Goal: Transaction & Acquisition: Book appointment/travel/reservation

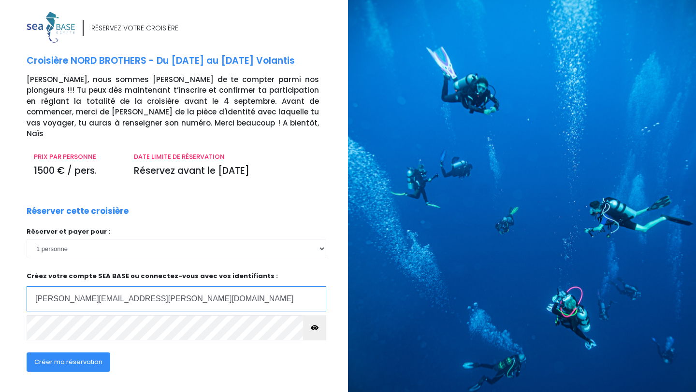
type input "[PERSON_NAME][EMAIL_ADDRESS][PERSON_NAME][DOMAIN_NAME]"
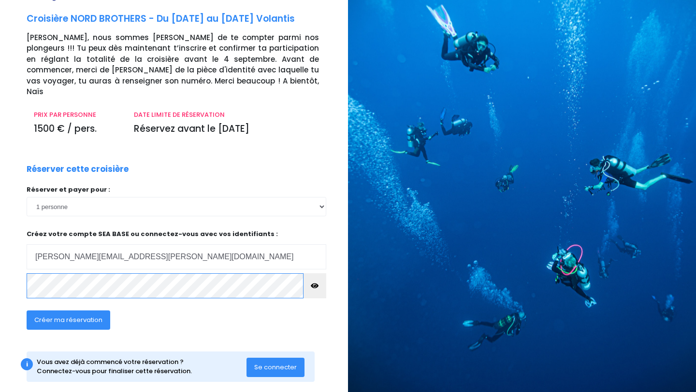
scroll to position [45, 0]
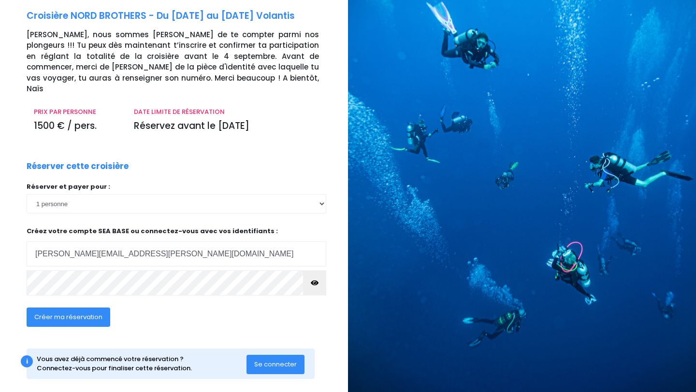
click at [64, 313] on span "Créer ma réservation" at bounding box center [68, 317] width 68 height 9
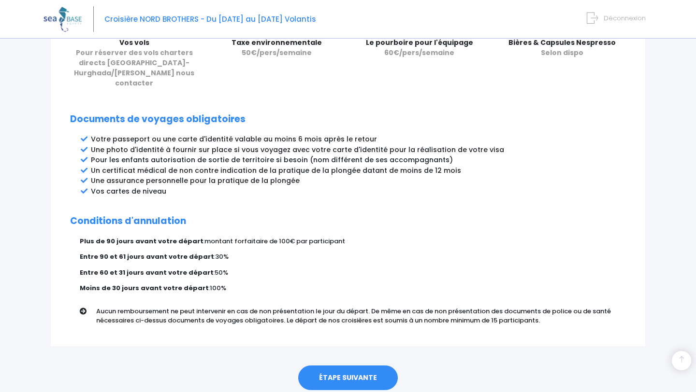
scroll to position [472, 0]
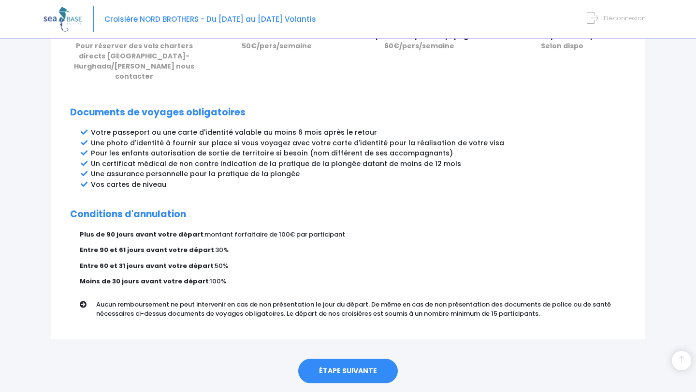
click at [346, 361] on link "ÉTAPE SUIVANTE" at bounding box center [348, 371] width 100 height 25
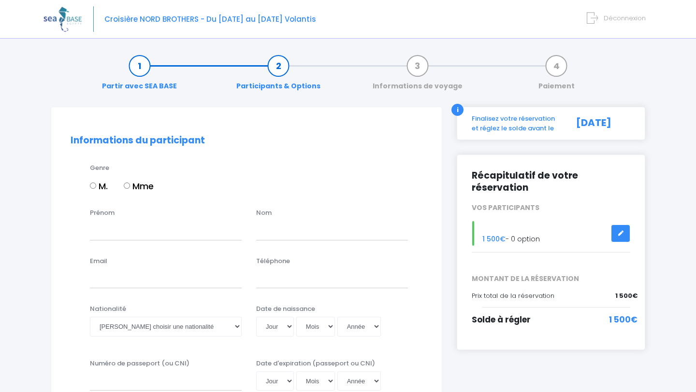
click at [138, 186] on label "Mme" at bounding box center [139, 186] width 30 height 13
click at [130, 186] on input "Mme" at bounding box center [127, 186] width 6 height 6
radio input "true"
click at [138, 233] on input "Prénom" at bounding box center [166, 230] width 152 height 19
type input "Laurie"
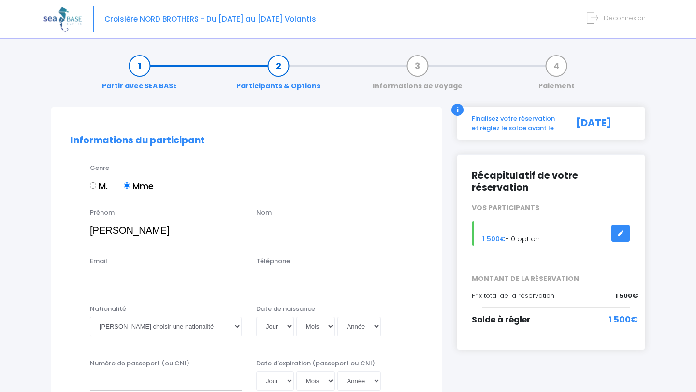
click at [278, 230] on input "text" at bounding box center [332, 230] width 152 height 19
type input "LEGRAND"
click at [194, 283] on input "Email" at bounding box center [166, 278] width 152 height 19
type input "[PERSON_NAME][EMAIL_ADDRESS][PERSON_NAME][DOMAIN_NAME]"
click at [331, 280] on input "Téléphone" at bounding box center [332, 278] width 152 height 19
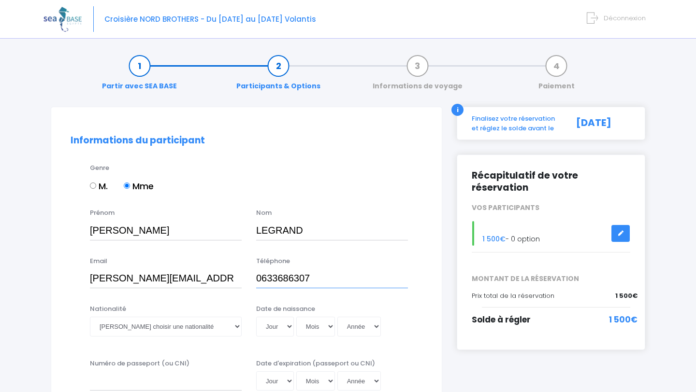
type input "0633686307"
click at [230, 325] on select "Veuillez choisir une nationalité Afghane Albanaise Algerienne Allemande America…" at bounding box center [166, 326] width 152 height 19
select select "Française"
click at [90, 317] on select "Veuillez choisir une nationalité Afghane Albanaise Algerienne Allemande America…" at bounding box center [166, 326] width 152 height 19
click at [275, 327] on select "Jour 01 02 03 04 05 06 07 08 09 10 11 12 13 14 15 16 17 18 19 20 21 22 23 24 25…" at bounding box center [275, 326] width 38 height 19
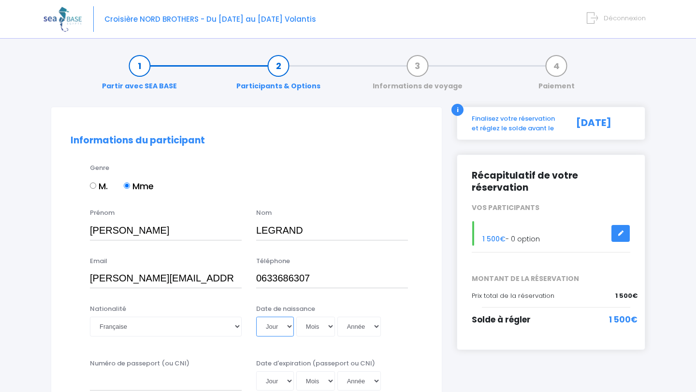
select select "07"
click at [256, 317] on select "Jour 01 02 03 04 05 06 07 08 09 10 11 12 13 14 15 16 17 18 19 20 21 22 23 24 25…" at bounding box center [275, 326] width 38 height 19
click at [317, 329] on select "Mois 01 02 03 04 05 06 07 08 09 10 11 12" at bounding box center [315, 326] width 39 height 19
select select "10"
click at [296, 317] on select "Mois 01 02 03 04 05 06 07 08 09 10 11 12" at bounding box center [315, 326] width 39 height 19
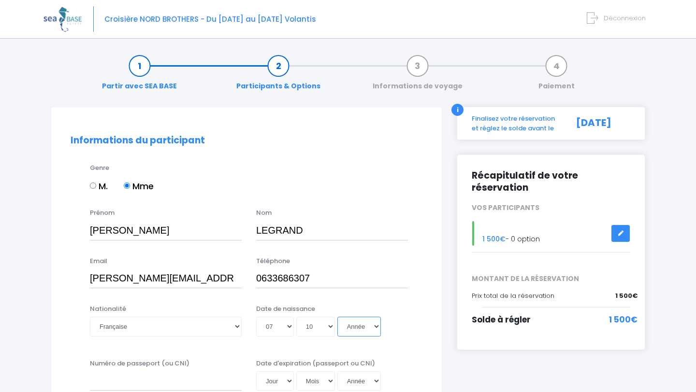
click at [361, 331] on select "Année 2045 2044 2043 2042 2041 2040 2039 2038 2037 2036 2035 2034 2033 2032 203…" at bounding box center [358, 326] width 43 height 19
select select "1996"
click at [337, 317] on select "Année 2045 2044 2043 2042 2041 2040 2039 2038 2037 2036 2035 2034 2033 2032 203…" at bounding box center [358, 326] width 43 height 19
type input "1996-10-07"
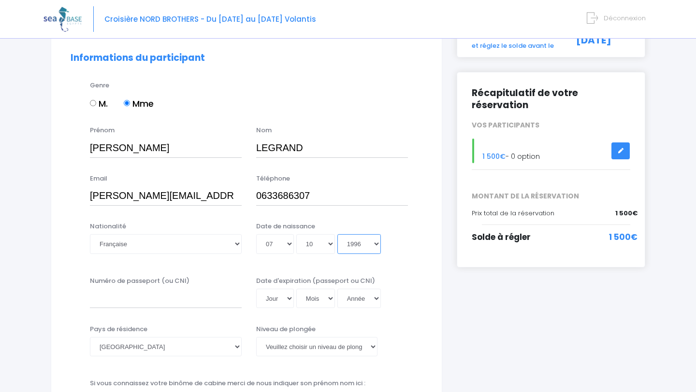
scroll to position [87, 0]
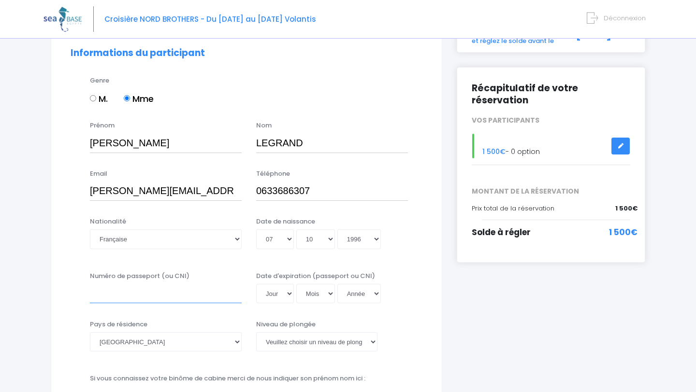
click at [210, 294] on input "Numéro de passeport (ou CNI)" at bounding box center [166, 293] width 152 height 19
type input "16AY83065"
click at [283, 285] on select "Jour 01 02 03 04 05 06 07 08 09 10 11 12 13 14 15 16 17 18 19 20 21 22 23 24 25…" at bounding box center [275, 293] width 38 height 19
select select "09"
click at [256, 284] on select "Jour 01 02 03 04 05 06 07 08 09 10 11 12 13 14 15 16 17 18 19 20 21 22 23 24 25…" at bounding box center [275, 293] width 38 height 19
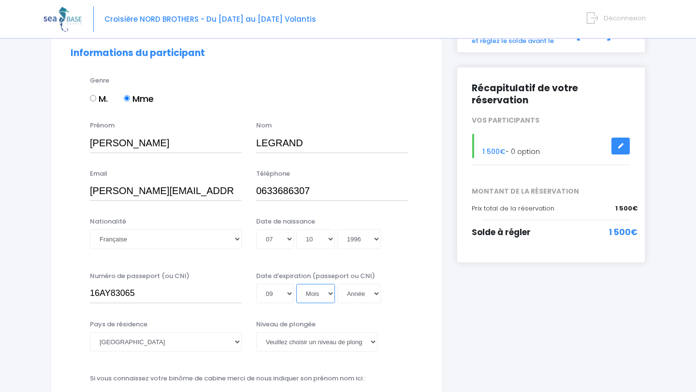
click at [324, 293] on select "Mois 01 02 03 04 05 06 07 08 09 10 11 12" at bounding box center [315, 293] width 39 height 19
select select "05"
click at [296, 284] on select "Mois 01 02 03 04 05 06 07 08 09 10 11 12" at bounding box center [315, 293] width 39 height 19
click at [364, 296] on select "Année 2045 2044 2043 2042 2041 2040 2039 2038 2037 2036 2035 2034 2033 2032 203…" at bounding box center [358, 293] width 43 height 19
select select "2026"
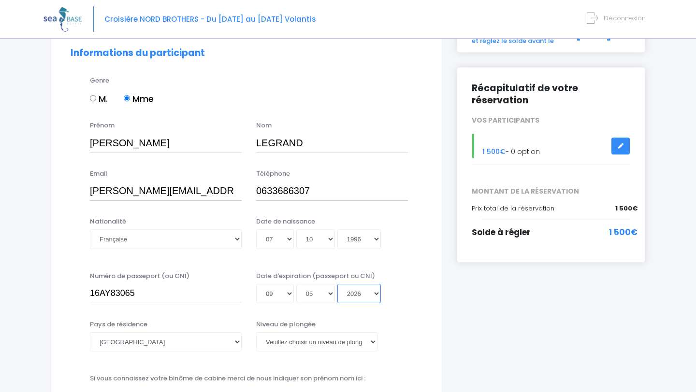
click at [337, 284] on select "Année 2045 2044 2043 2042 2041 2040 2039 2038 2037 2036 2035 2034 2033 2032 203…" at bounding box center [358, 293] width 43 height 19
type input "2026-05-09"
click at [316, 342] on select "Veuillez choisir un niveau de plongée Non plongeur Junior OW diver Adventure OW…" at bounding box center [316, 341] width 121 height 19
select select "N2"
click at [256, 332] on select "Veuillez choisir un niveau de plongée Non plongeur Junior OW diver Adventure OW…" at bounding box center [316, 341] width 121 height 19
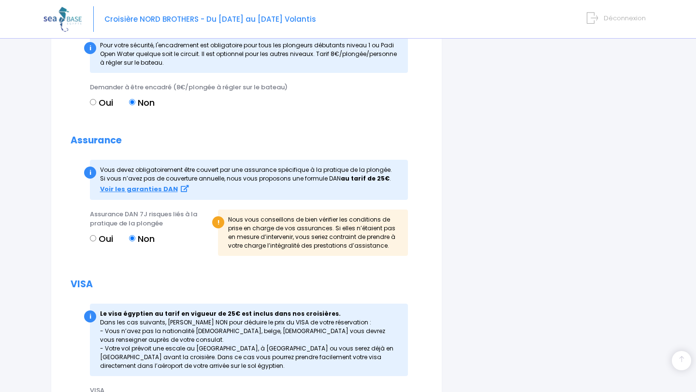
scroll to position [994, 0]
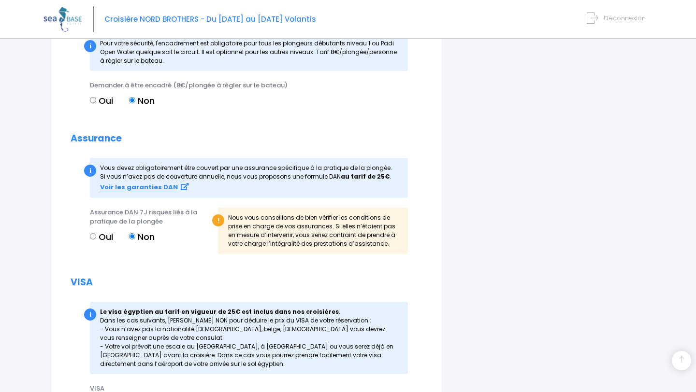
click at [100, 236] on label "Oui" at bounding box center [101, 237] width 23 height 13
click at [96, 236] on input "Oui" at bounding box center [93, 236] width 6 height 6
radio input "true"
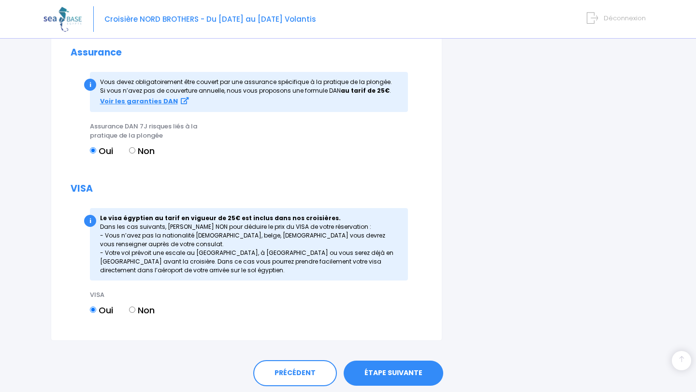
scroll to position [1113, 0]
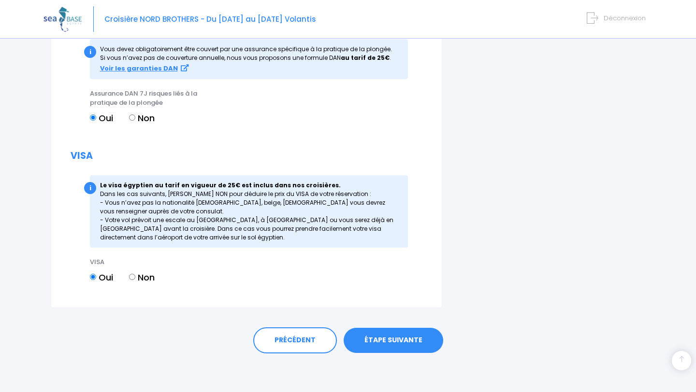
click at [386, 337] on link "ÉTAPE SUIVANTE" at bounding box center [394, 340] width 100 height 25
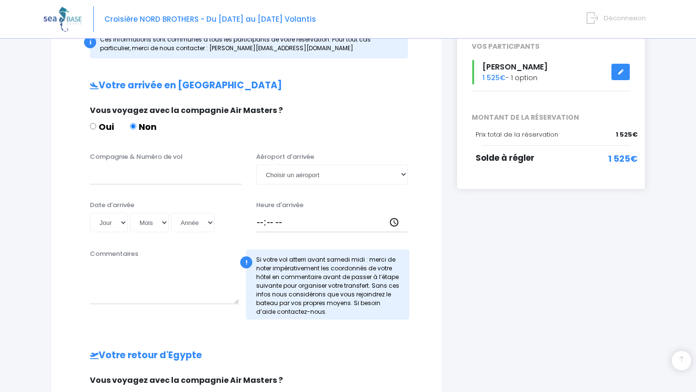
scroll to position [165, 0]
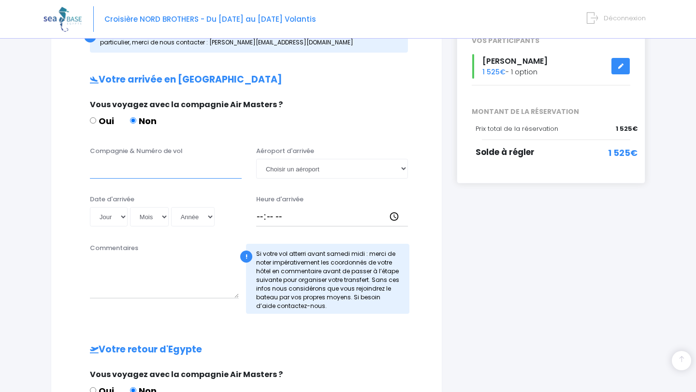
click at [188, 172] on input "Compagnie & Numéro de vol" at bounding box center [166, 168] width 152 height 19
type input "easy jet"
click at [358, 169] on select "Choisir un aéroport Hurghada Marsa Alam" at bounding box center [332, 168] width 152 height 19
select select "Hurghada"
click at [256, 159] on select "Choisir un aéroport Hurghada Marsa Alam" at bounding box center [332, 168] width 152 height 19
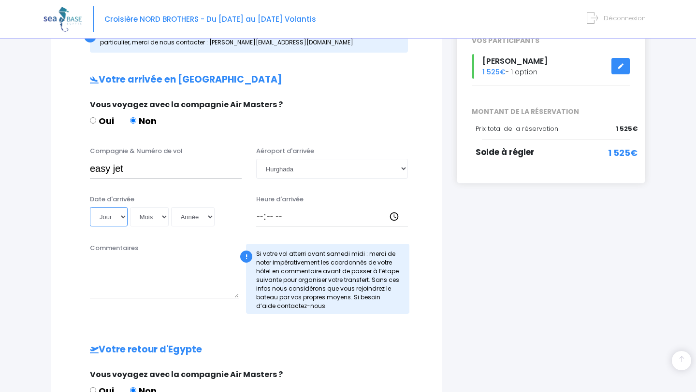
click at [118, 212] on select "Jour 01 02 03 04 05 06 07 08 09 10 11 12 13 14 15 16 17 18 19 20 21 22 23 24 25…" at bounding box center [109, 216] width 38 height 19
select select "13"
click at [90, 207] on select "Jour 01 02 03 04 05 06 07 08 09 10 11 12 13 14 15 16 17 18 19 20 21 22 23 24 25…" at bounding box center [109, 216] width 38 height 19
click at [155, 221] on select "Mois 01 02 03 04 05 06 07 08 09 10 11 12" at bounding box center [149, 216] width 39 height 19
select select "09"
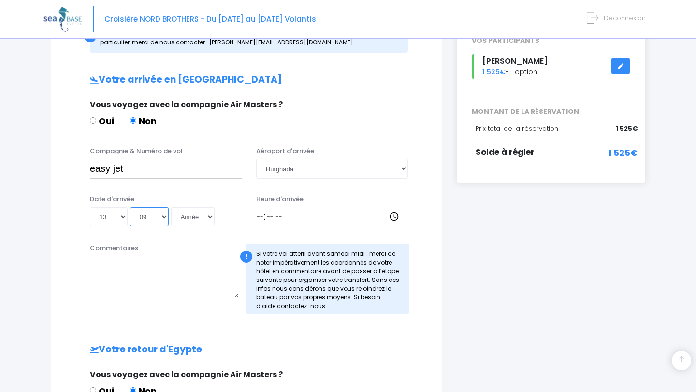
click at [130, 207] on select "Mois 01 02 03 04 05 06 07 08 09 10 11 12" at bounding box center [149, 216] width 39 height 19
click at [201, 218] on select "Année 2045 2044 2043 2042 2041 2040 2039 2038 2037 2036 2035 2034 2033 2032 203…" at bounding box center [192, 216] width 43 height 19
select select "2025"
click at [171, 207] on select "Année 2045 2044 2043 2042 2041 2040 2039 2038 2037 2036 2035 2034 2033 2032 203…" at bounding box center [192, 216] width 43 height 19
type input "2025-09-13"
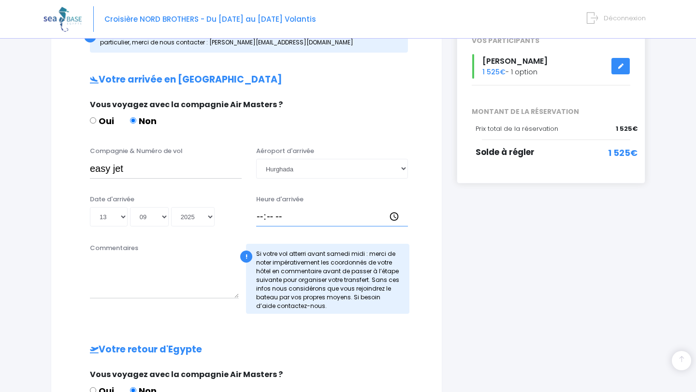
click at [259, 218] on input "Heure d'arrivée" at bounding box center [332, 216] width 152 height 19
type input "18:00"
click at [190, 173] on input "easy jet" at bounding box center [166, 168] width 152 height 19
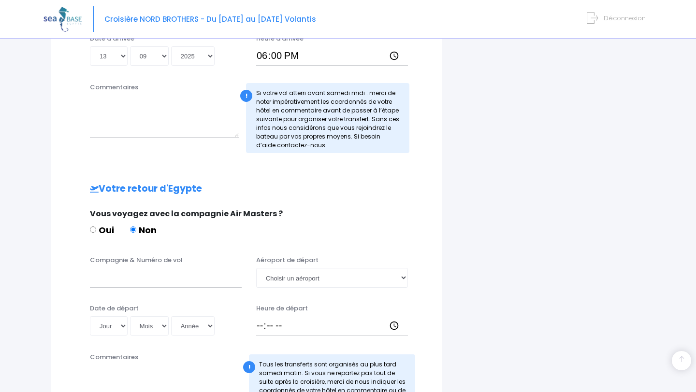
scroll to position [334, 0]
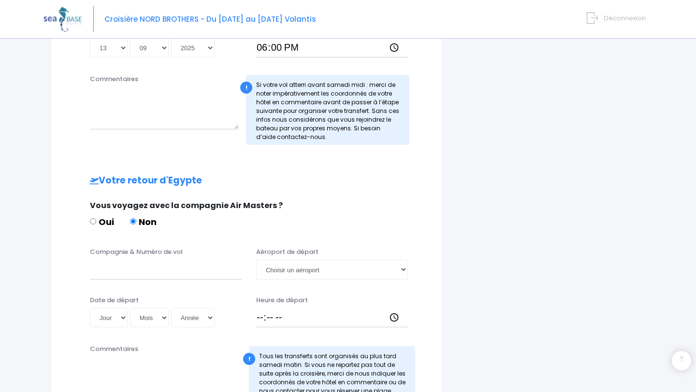
type input "easy jet EJU4657"
click at [140, 274] on input "Compagnie & Numéro de vol" at bounding box center [166, 269] width 152 height 19
type input "easy jet"
click at [321, 267] on select "Choisir un aéroport Hurghada Marsa Alam" at bounding box center [332, 269] width 152 height 19
select select "Hurghada"
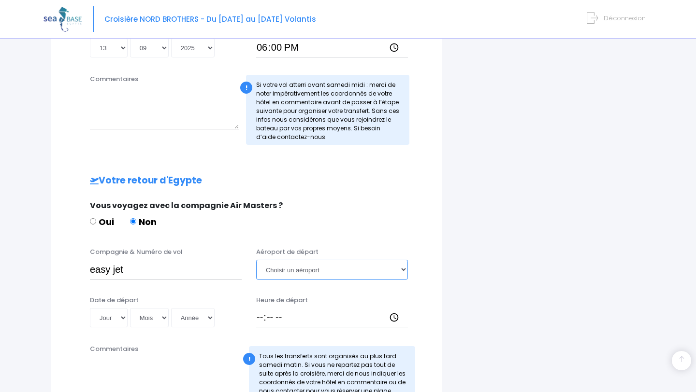
click at [256, 260] on select "Choisir un aéroport Hurghada Marsa Alam" at bounding box center [332, 269] width 152 height 19
click at [122, 319] on select "Jour 01 02 03 04 05 06 07 08 09 10 11 12 13 14 15 16 17 18 19 20 21 22 23 24 25…" at bounding box center [109, 317] width 38 height 19
select select "20"
click at [90, 308] on select "Jour 01 02 03 04 05 06 07 08 09 10 11 12 13 14 15 16 17 18 19 20 21 22 23 24 25…" at bounding box center [109, 317] width 38 height 19
click at [146, 317] on select "Mois 01 02 03 04 05 06 07 08 09 10 11 12" at bounding box center [149, 317] width 39 height 19
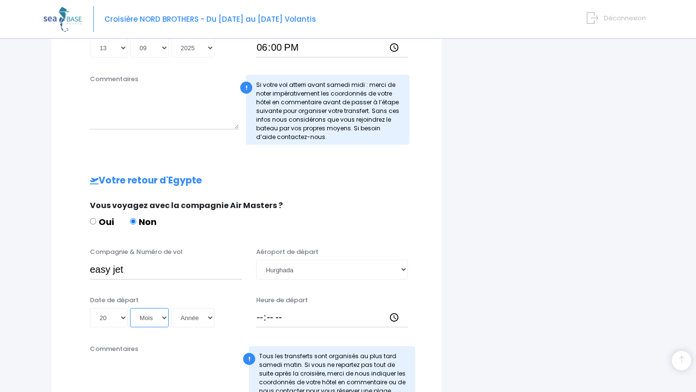
select select "09"
click at [130, 308] on select "Mois 01 02 03 04 05 06 07 08 09 10 11 12" at bounding box center [149, 317] width 39 height 19
click at [191, 322] on select "Année 2045 2044 2043 2042 2041 2040 2039 2038 2037 2036 2035 2034 2033 2032 203…" at bounding box center [192, 317] width 43 height 19
select select "2025"
click at [171, 308] on select "Année 2045 2044 2043 2042 2041 2040 2039 2038 2037 2036 2035 2034 2033 2032 203…" at bounding box center [192, 317] width 43 height 19
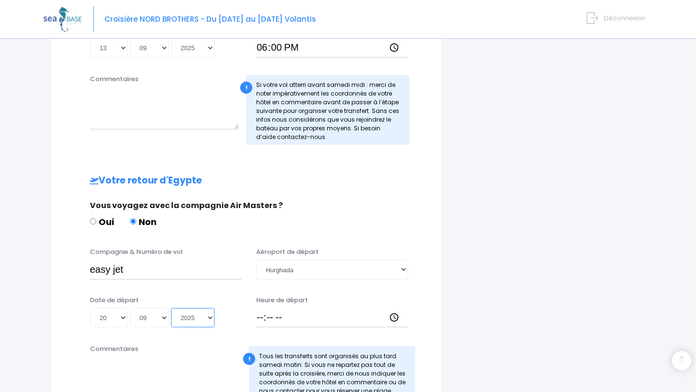
type input "2025-09-20"
click at [272, 318] on input "Heure de départ" at bounding box center [332, 317] width 152 height 19
click at [256, 319] on div "Heure de départ" at bounding box center [332, 312] width 166 height 32
click at [259, 319] on input "Heure de départ" at bounding box center [332, 317] width 152 height 19
type input "12:15"
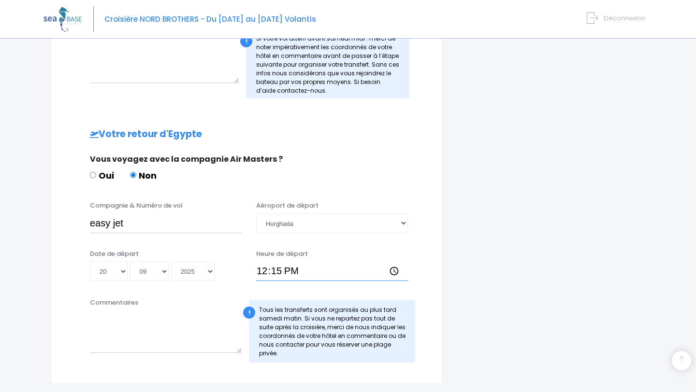
scroll to position [382, 0]
click at [214, 222] on input "easy jet" at bounding box center [166, 222] width 152 height 19
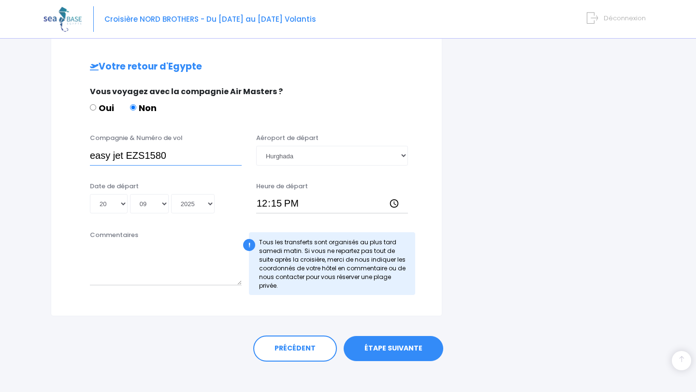
scroll to position [449, 0]
type input "easy jet EZS1580"
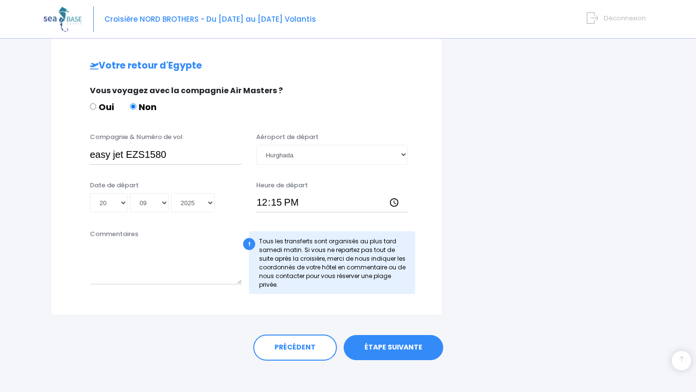
click at [376, 347] on link "ÉTAPE SUIVANTE" at bounding box center [394, 347] width 100 height 25
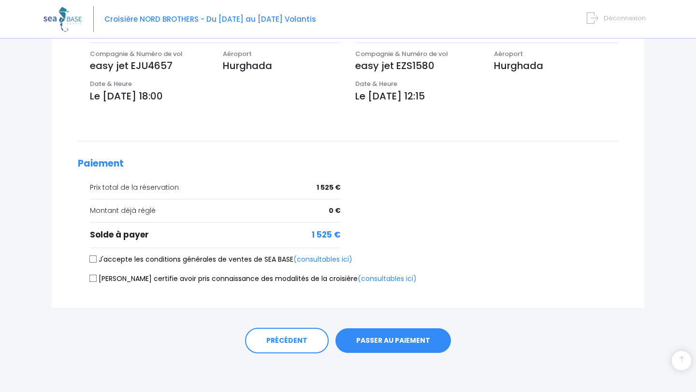
scroll to position [326, 0]
click at [96, 257] on input "J'accepte les conditions générales de ventes de SEA BASE (consultables ici)" at bounding box center [93, 260] width 8 height 8
checkbox input "true"
click at [90, 282] on input "Je certifie avoir pris connaissance des modalités de la croisière (consultables…" at bounding box center [93, 279] width 8 height 8
checkbox input "true"
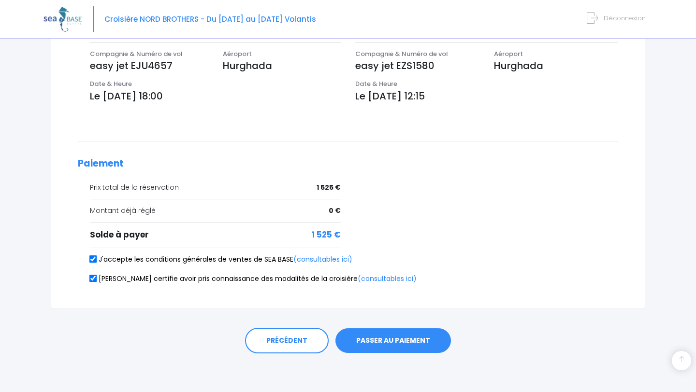
click at [372, 342] on button "PASSER AU PAIEMENT" at bounding box center [392, 341] width 115 height 25
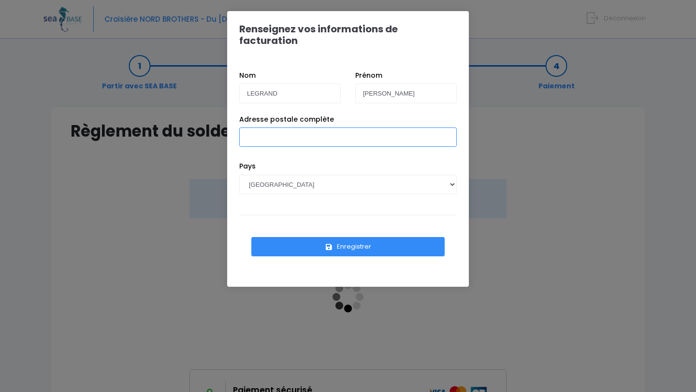
click at [366, 128] on input "Adresse postale complète" at bounding box center [347, 137] width 217 height 19
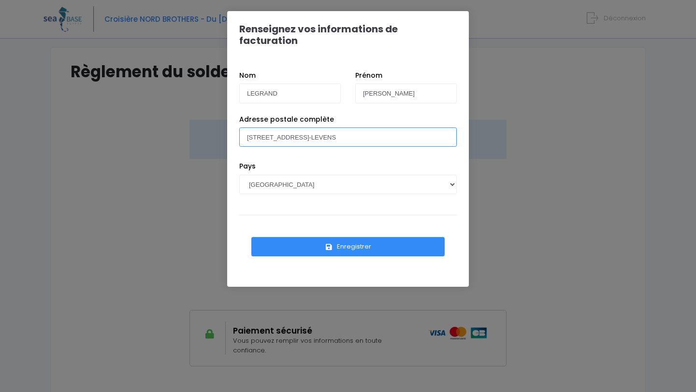
scroll to position [60, 0]
type input "[STREET_ADDRESS]-LEVENS"
click at [347, 237] on button "Enregistrer" at bounding box center [347, 246] width 193 height 19
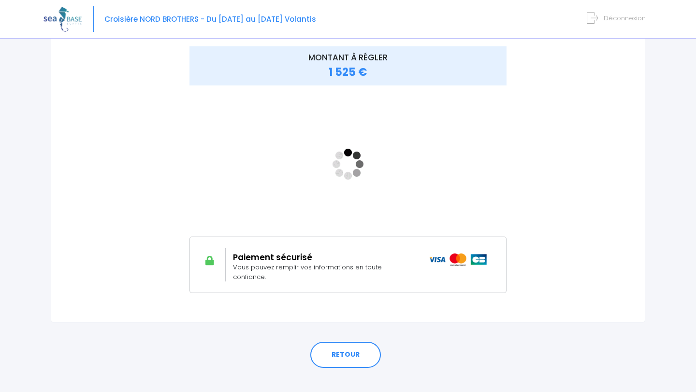
scroll to position [138, 0]
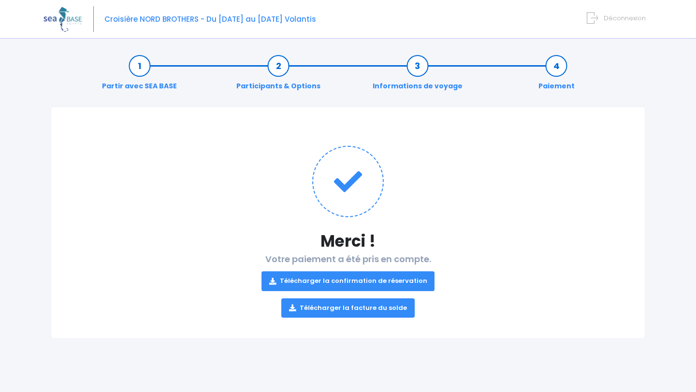
click at [402, 278] on link "Télécharger la confirmation de réservation" at bounding box center [347, 281] width 173 height 19
click at [373, 312] on link "Télécharger la facture du solde" at bounding box center [347, 308] width 133 height 19
